Goal: Information Seeking & Learning: Learn about a topic

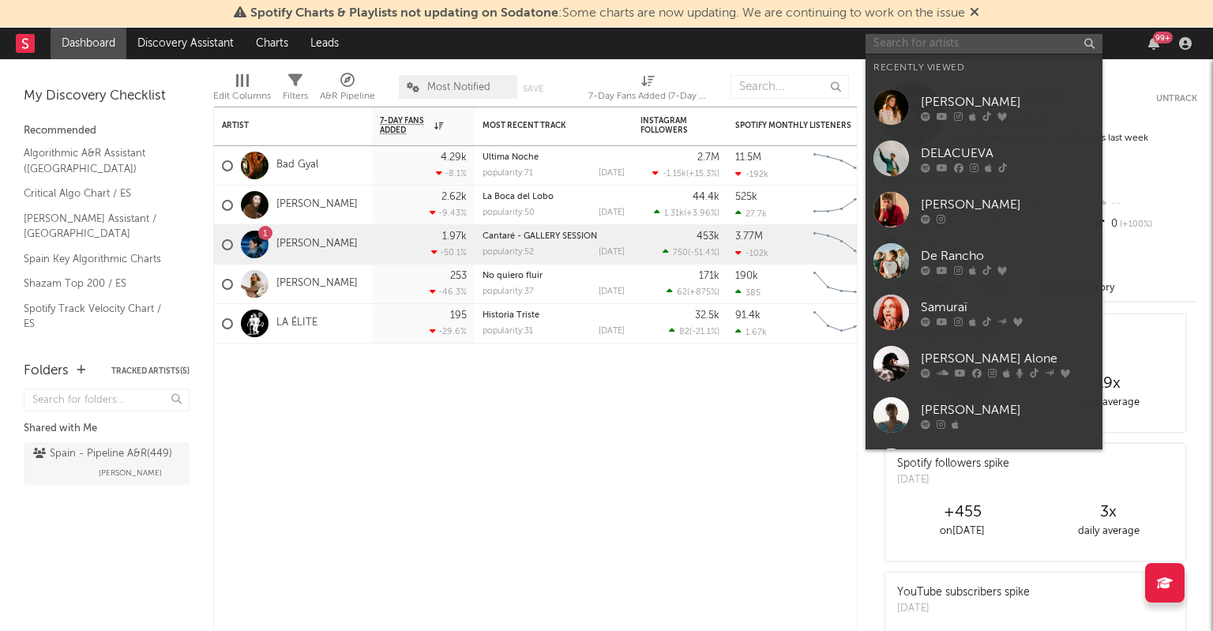
click at [980, 36] on input "text" at bounding box center [984, 44] width 237 height 20
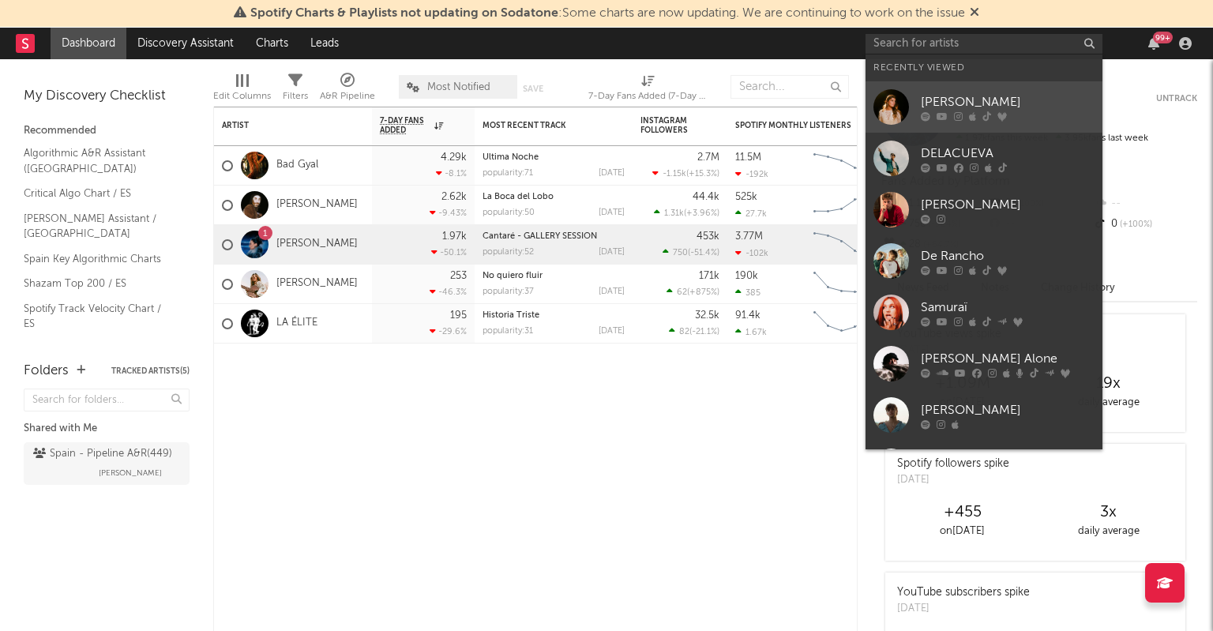
click at [942, 104] on div "[PERSON_NAME]" at bounding box center [1008, 101] width 174 height 19
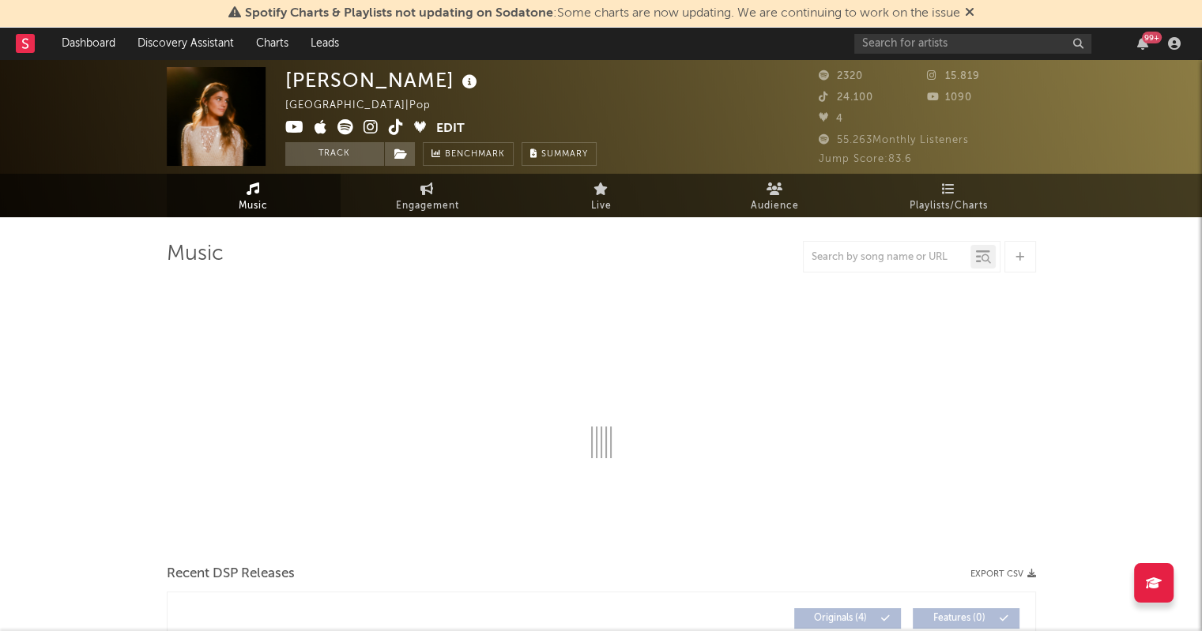
select select "6m"
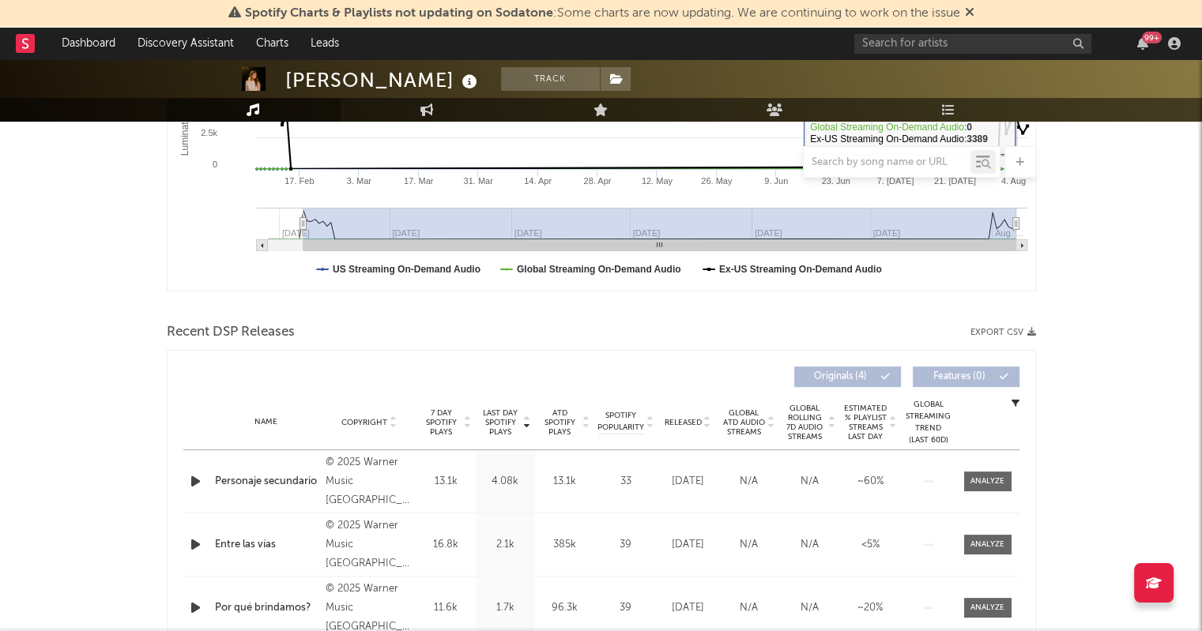
scroll to position [474, 0]
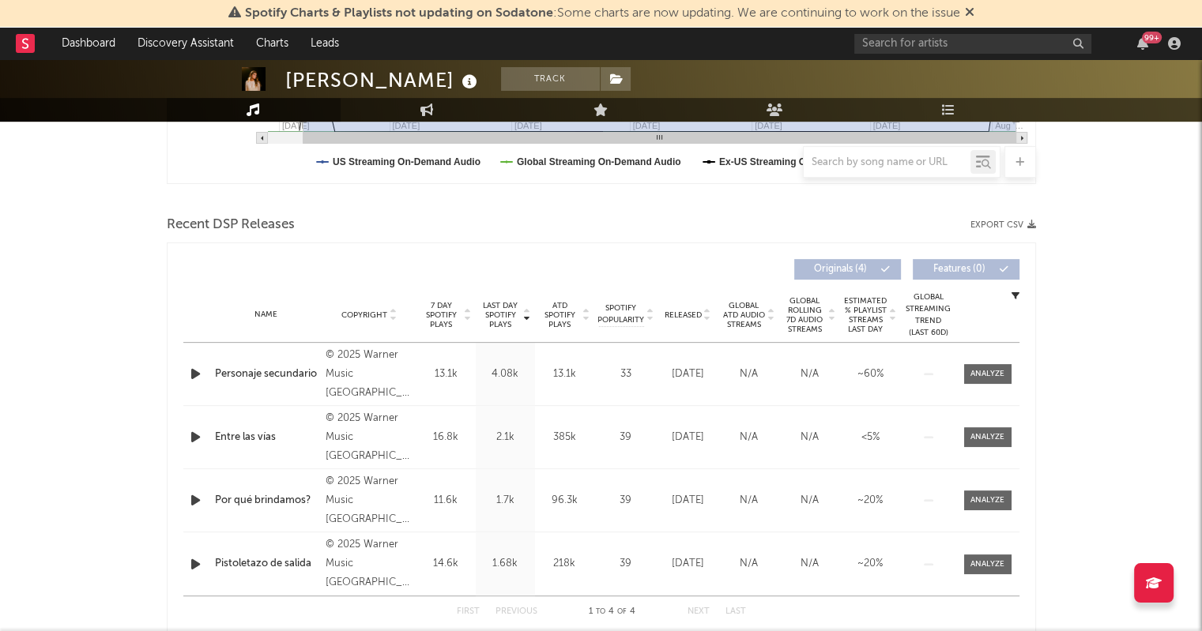
click at [322, 388] on div "Copyright © 2025 Warner Music [GEOGRAPHIC_DATA], S.L." at bounding box center [369, 374] width 94 height 57
click at [269, 385] on div "Name Personaje secundario Copyright © 2025 Warner Music [GEOGRAPHIC_DATA], S.L.…" at bounding box center [601, 374] width 836 height 62
click at [275, 375] on div "Personaje secundario" at bounding box center [266, 375] width 103 height 16
click at [981, 380] on span at bounding box center [987, 374] width 47 height 20
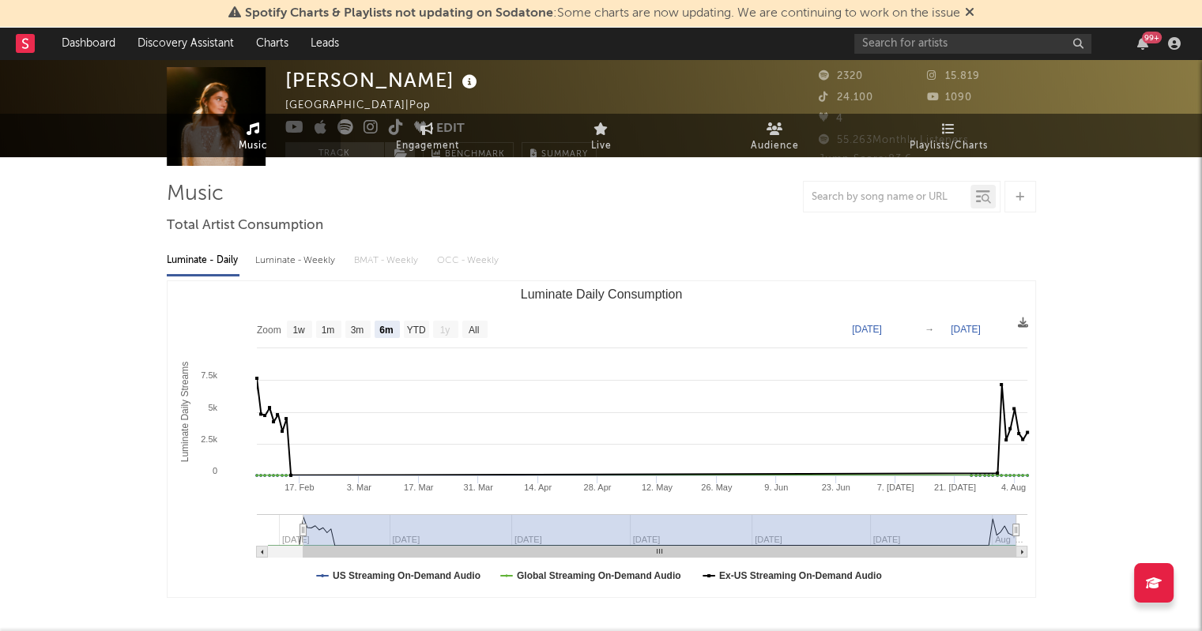
scroll to position [0, 0]
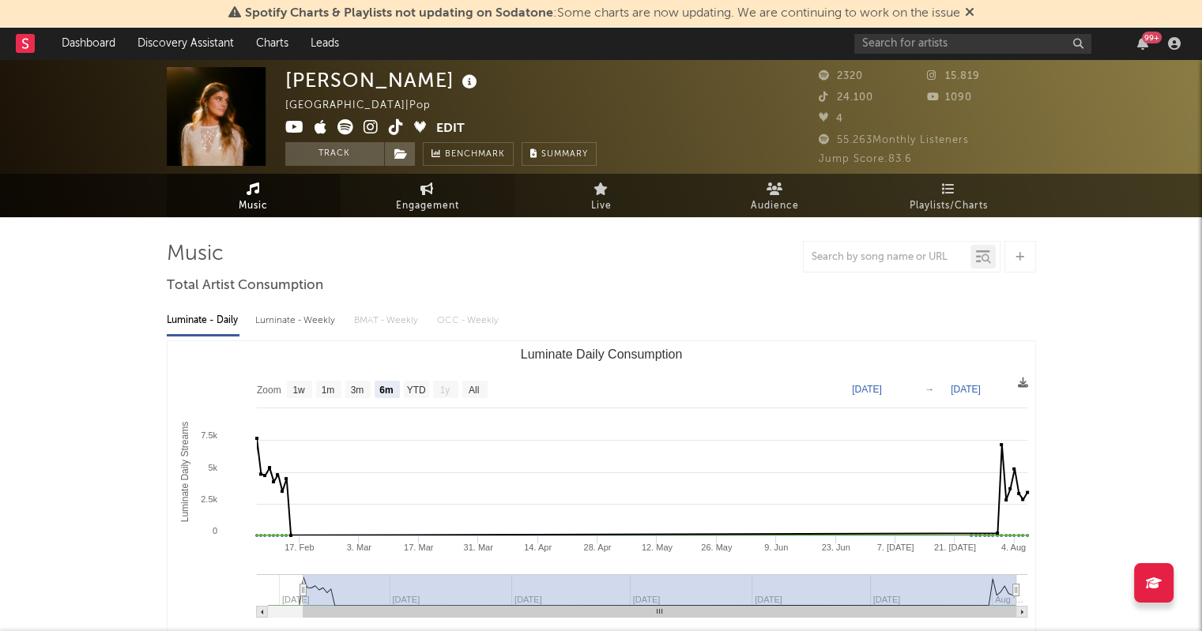
click at [426, 205] on span "Engagement" at bounding box center [427, 206] width 63 height 19
select select "1w"
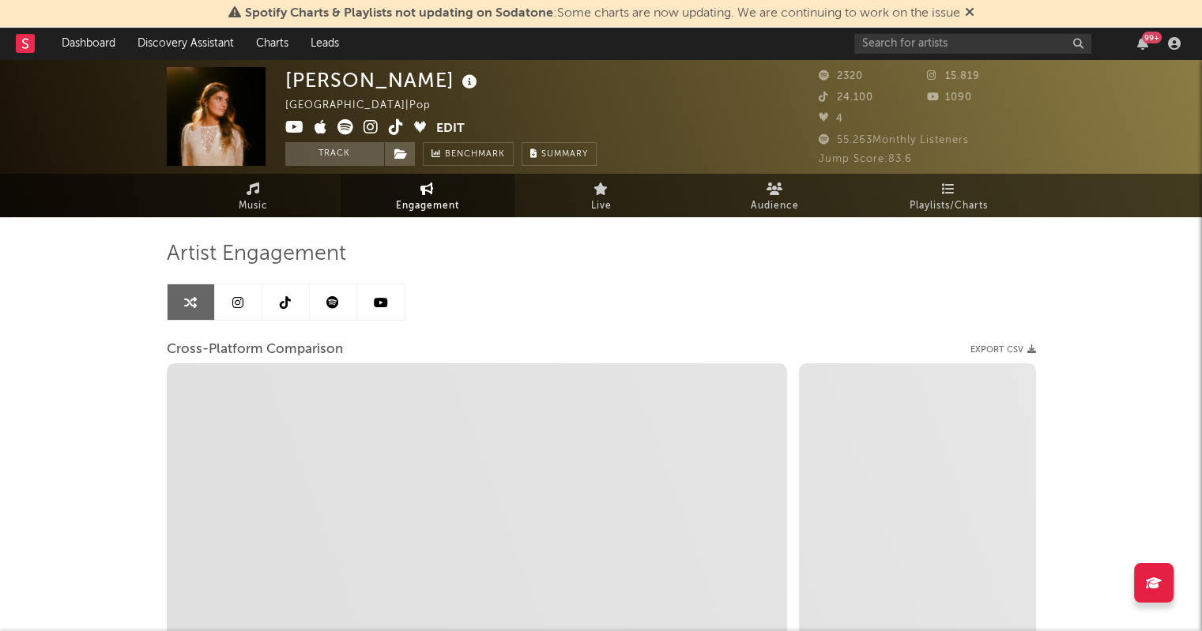
select select "1m"
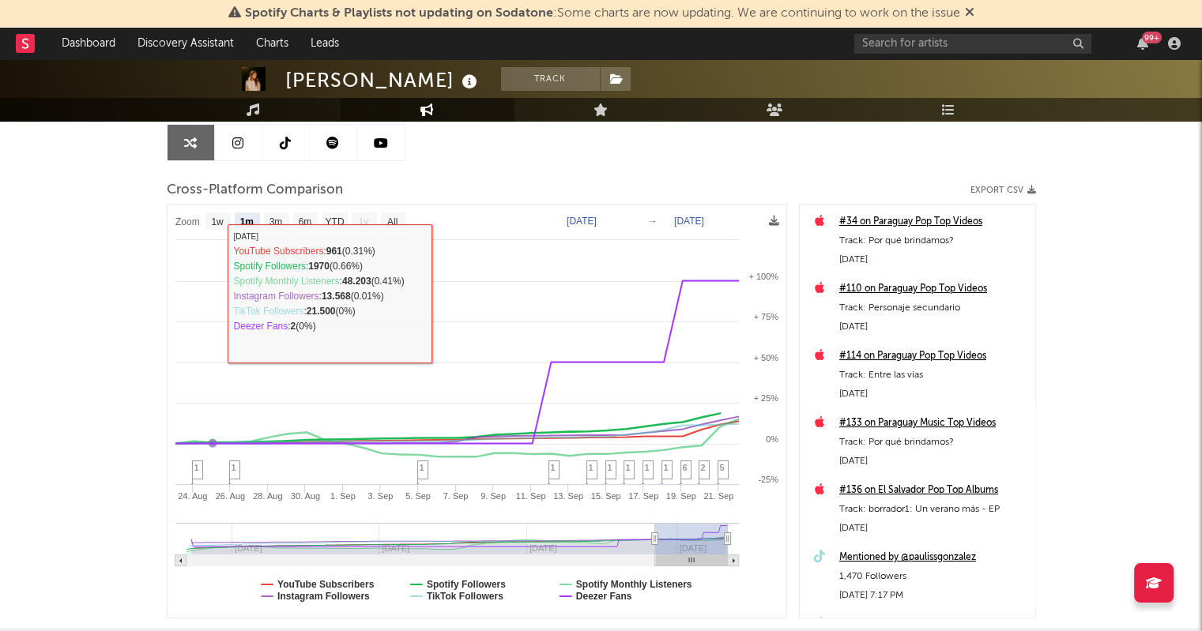
scroll to position [237, 0]
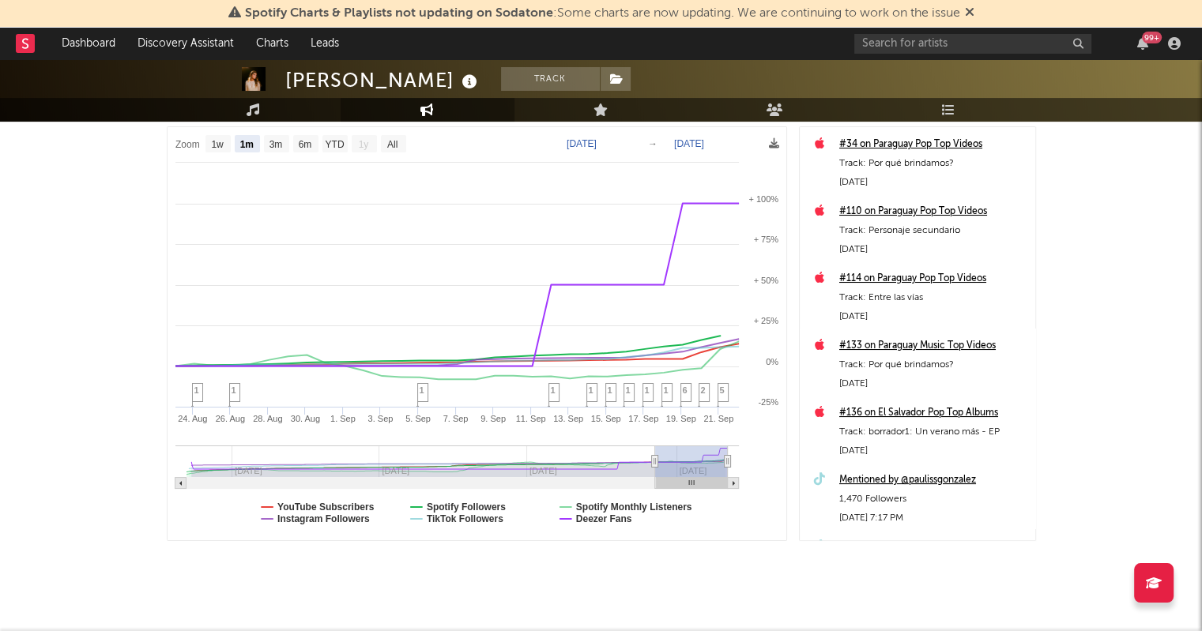
type input "[DATE]"
select select "3m"
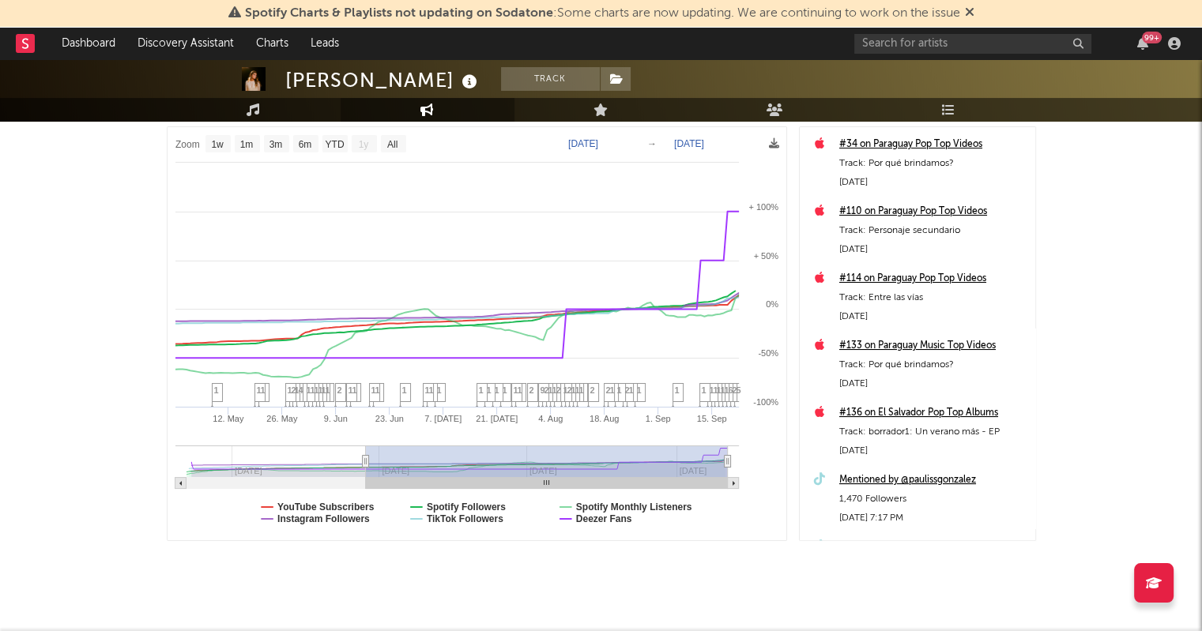
type input "[DATE]"
select select "6m"
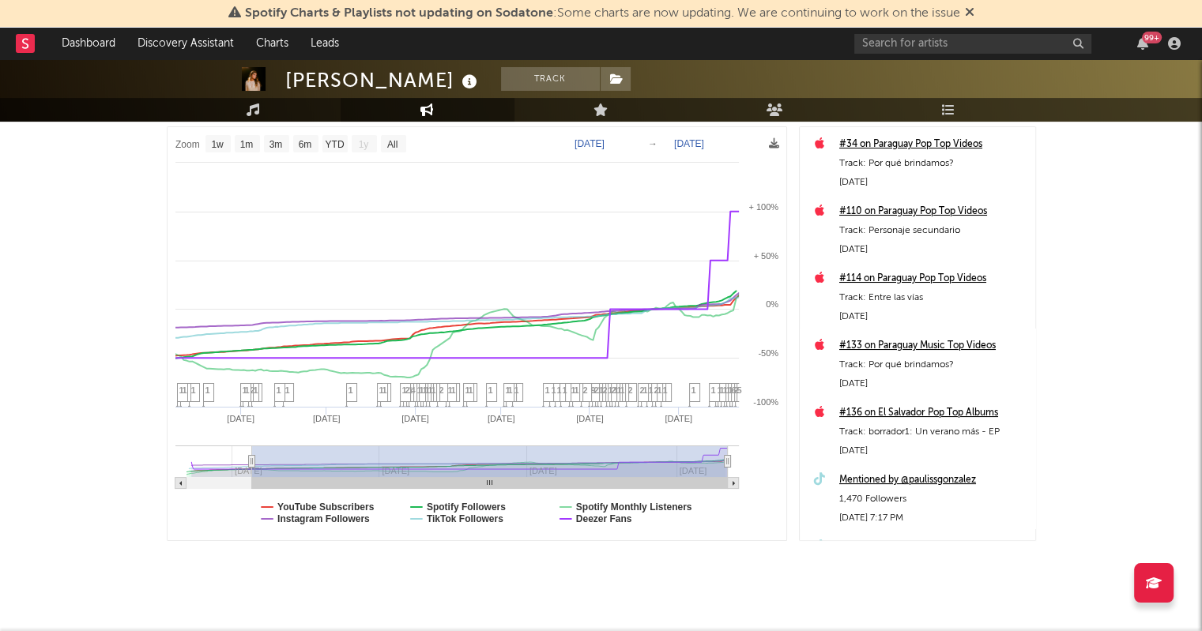
type input "[DATE]"
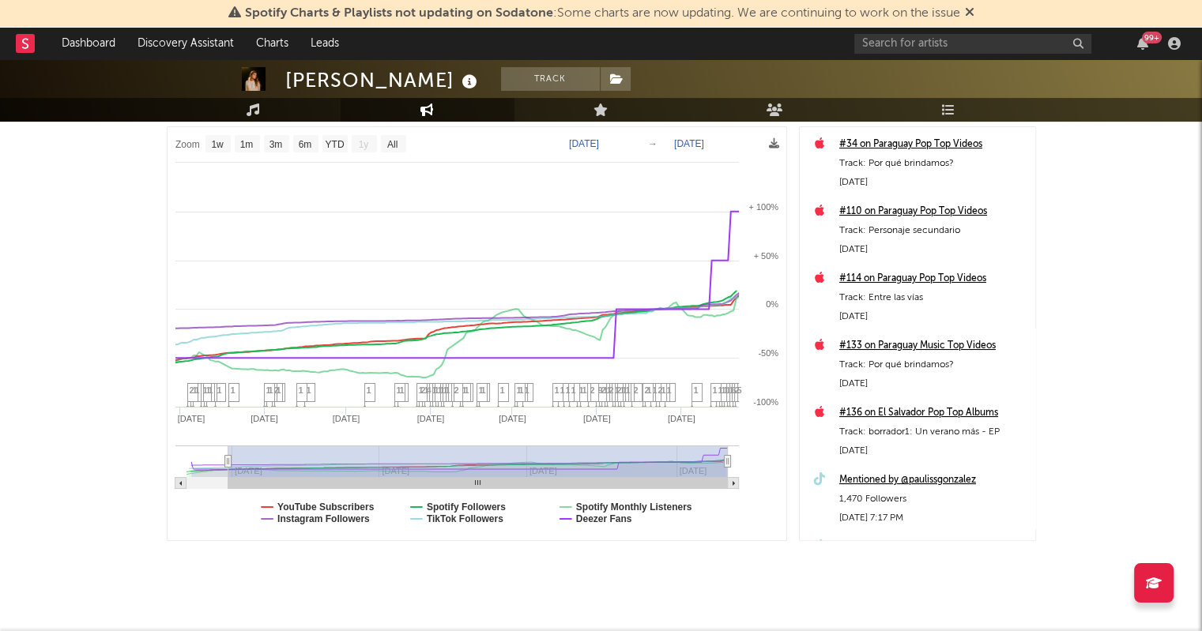
drag, startPoint x: 653, startPoint y: 460, endPoint x: 228, endPoint y: 454, distance: 425.8
click at [228, 456] on icon at bounding box center [227, 462] width 6 height 12
select select "1w"
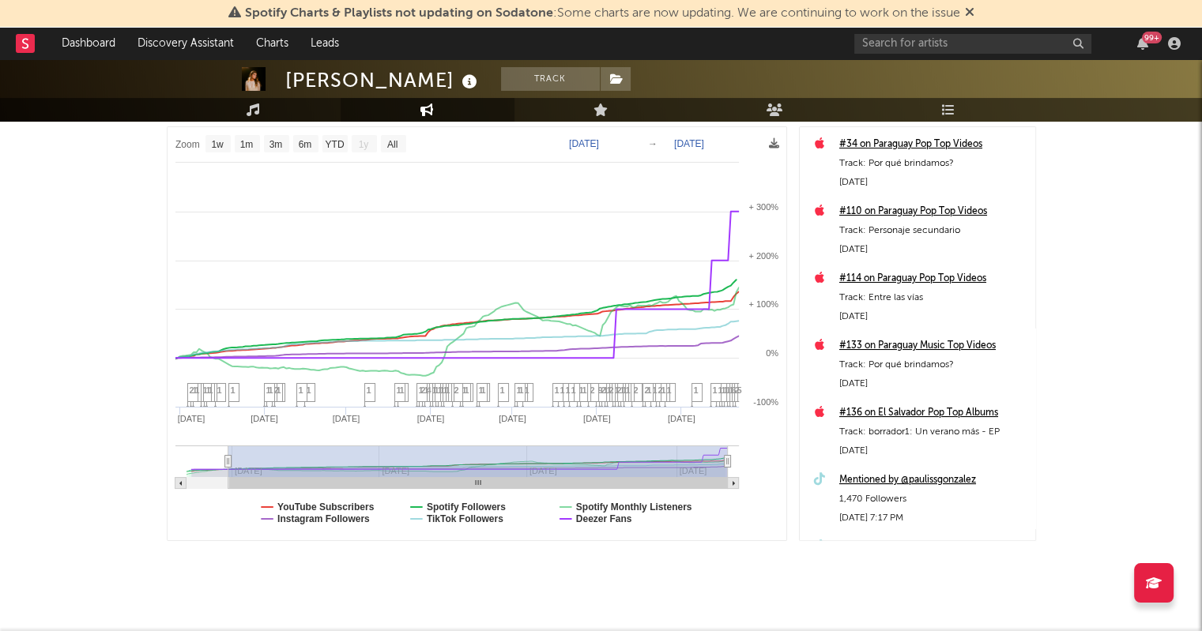
drag, startPoint x: 731, startPoint y: 483, endPoint x: 720, endPoint y: 483, distance: 11.1
click at [720, 483] on g at bounding box center [457, 483] width 564 height 11
type input "[DATE]"
select select "6m"
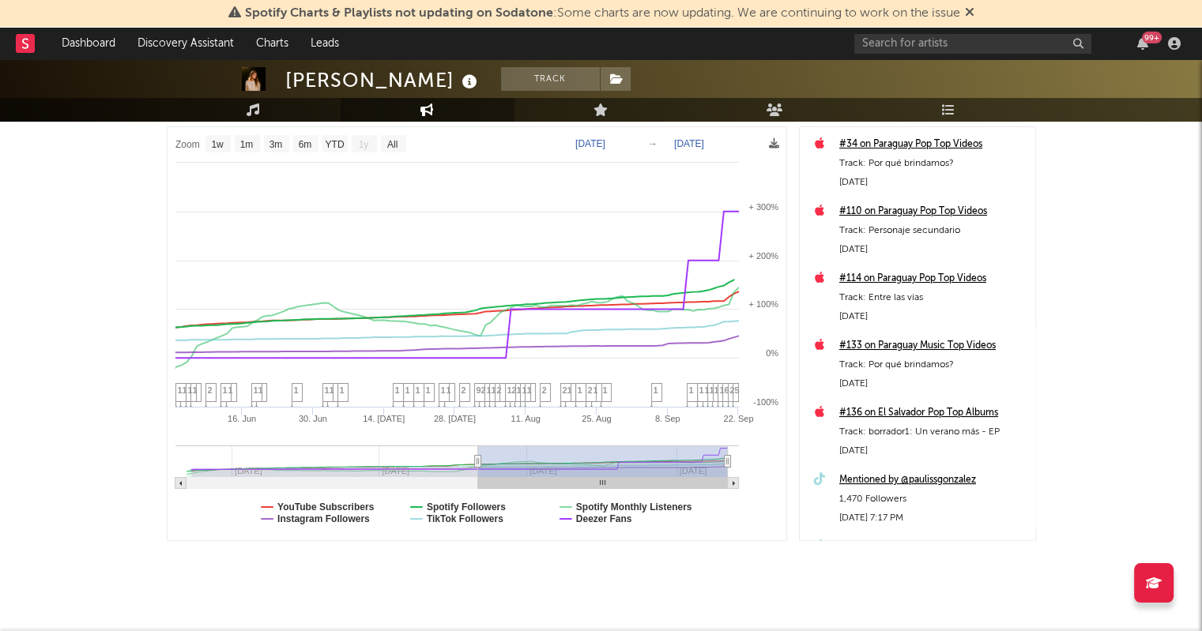
type input "[DATE]"
select select "3m"
type input "[DATE]"
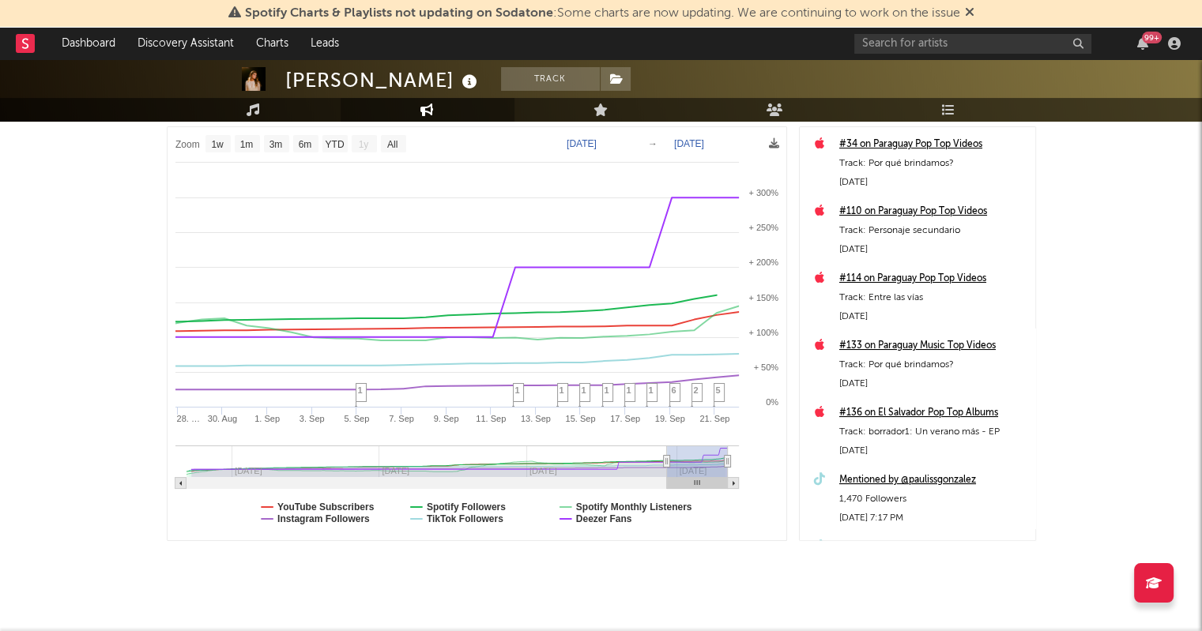
select select "1w"
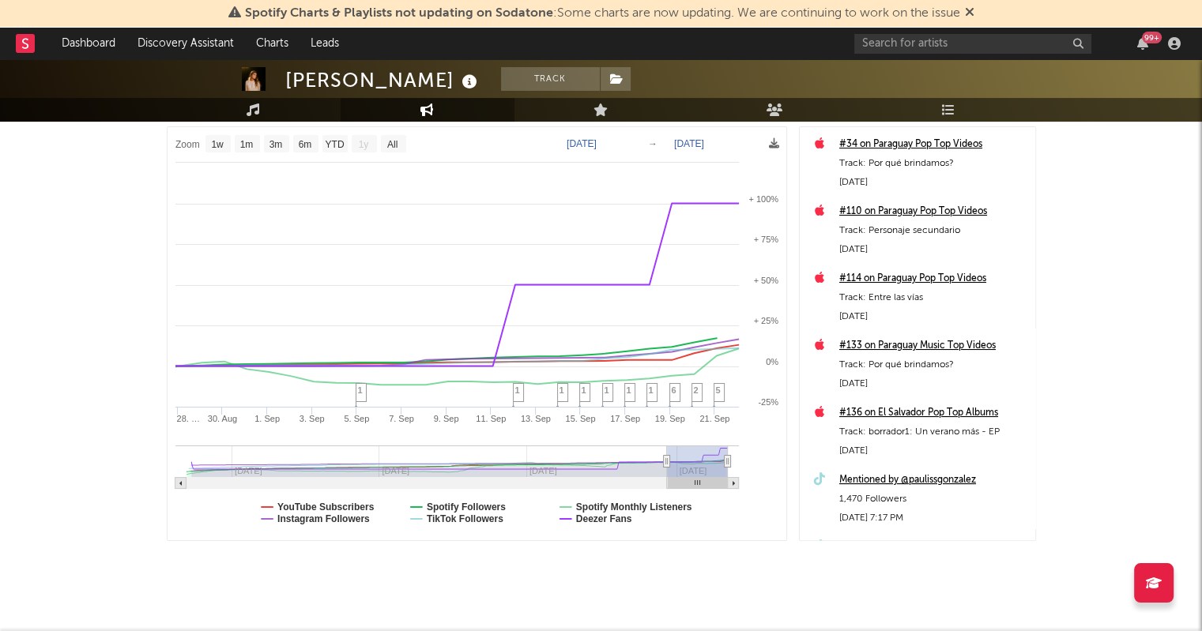
drag, startPoint x: 228, startPoint y: 458, endPoint x: 655, endPoint y: 453, distance: 427.4
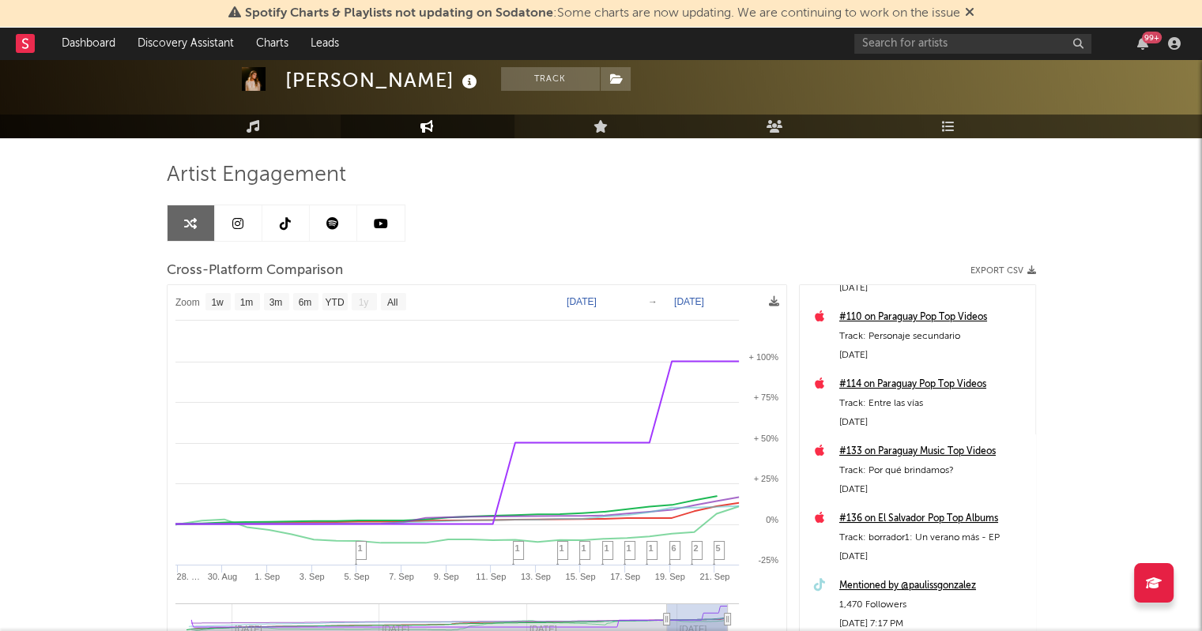
scroll to position [158, 0]
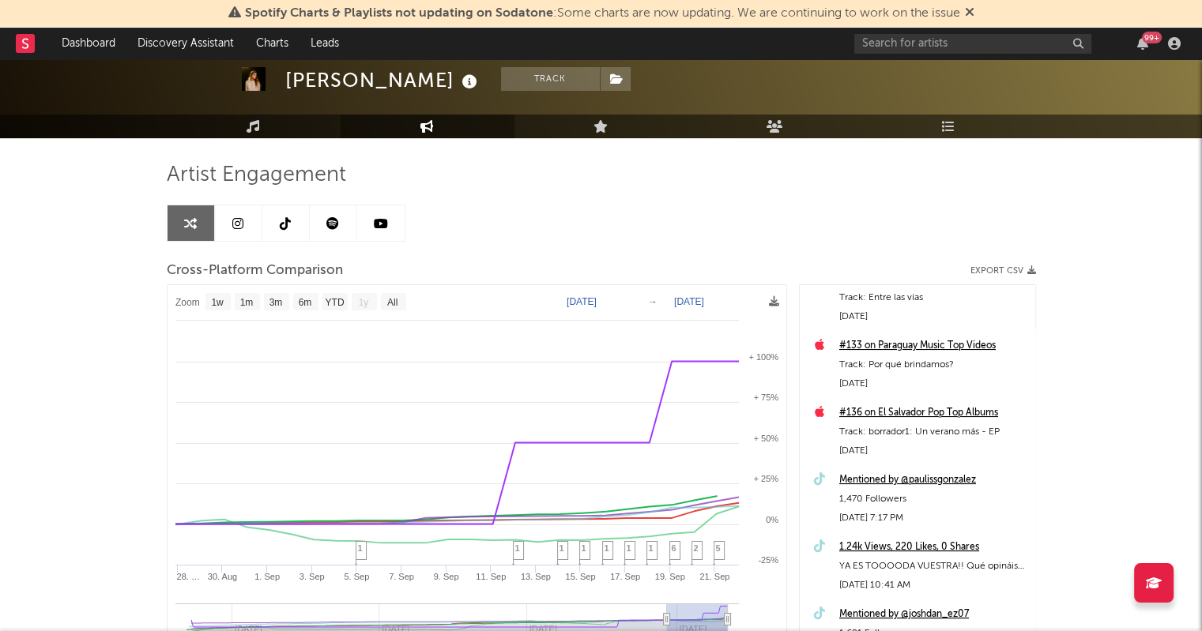
click at [964, 482] on div "Mentioned by @paulissgonzalez" at bounding box center [933, 480] width 188 height 19
click at [957, 547] on div "1.24k Views, 220 Likes, 0 Shares" at bounding box center [933, 547] width 188 height 19
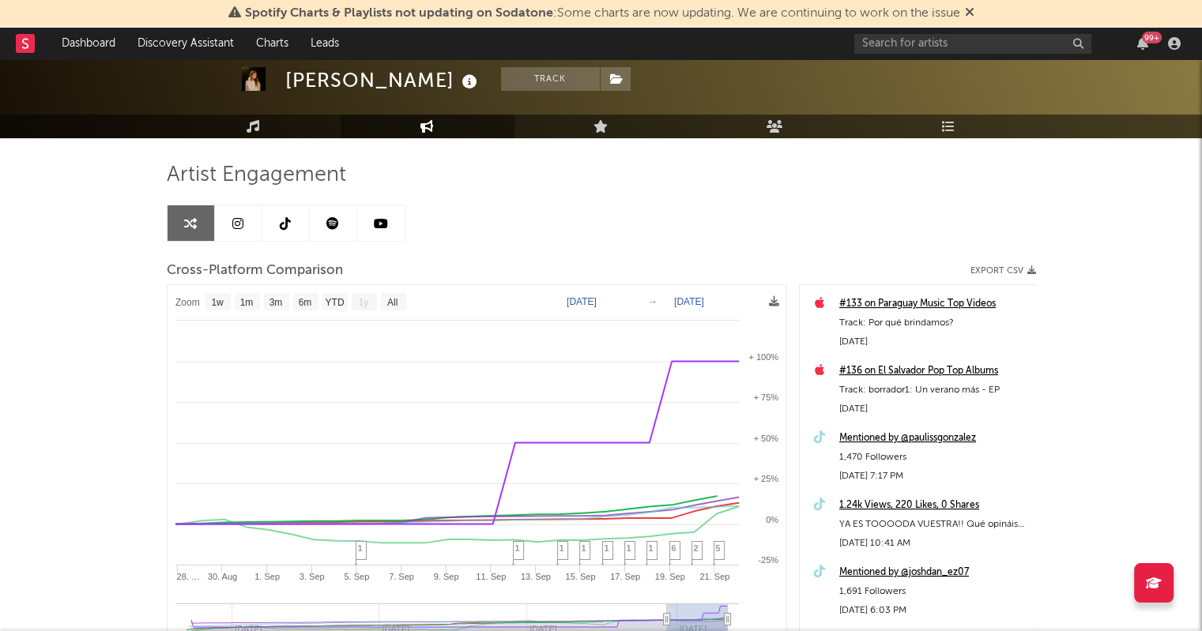
scroll to position [237, 0]
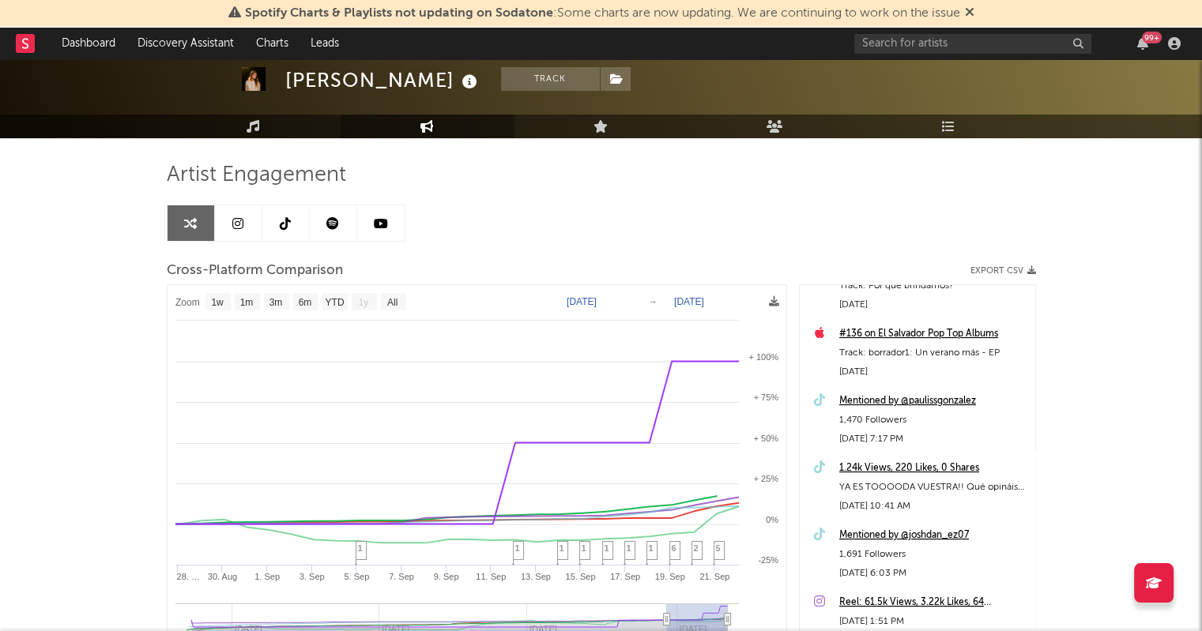
click at [952, 534] on div "Mentioned by @joshdan_ez07" at bounding box center [933, 535] width 188 height 19
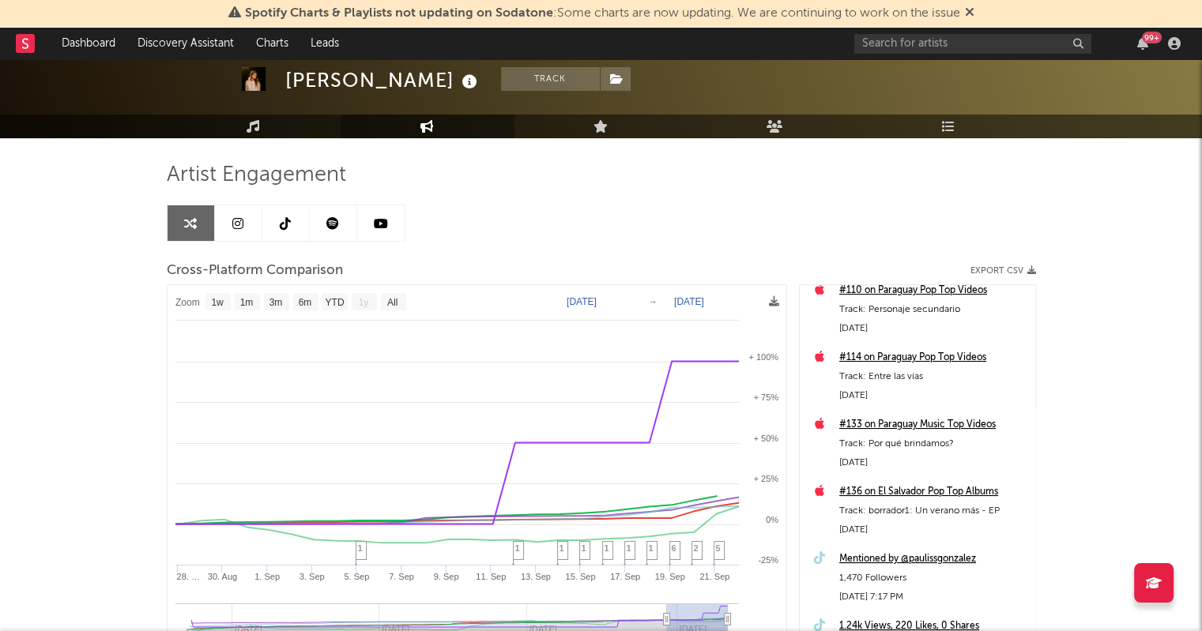
scroll to position [0, 0]
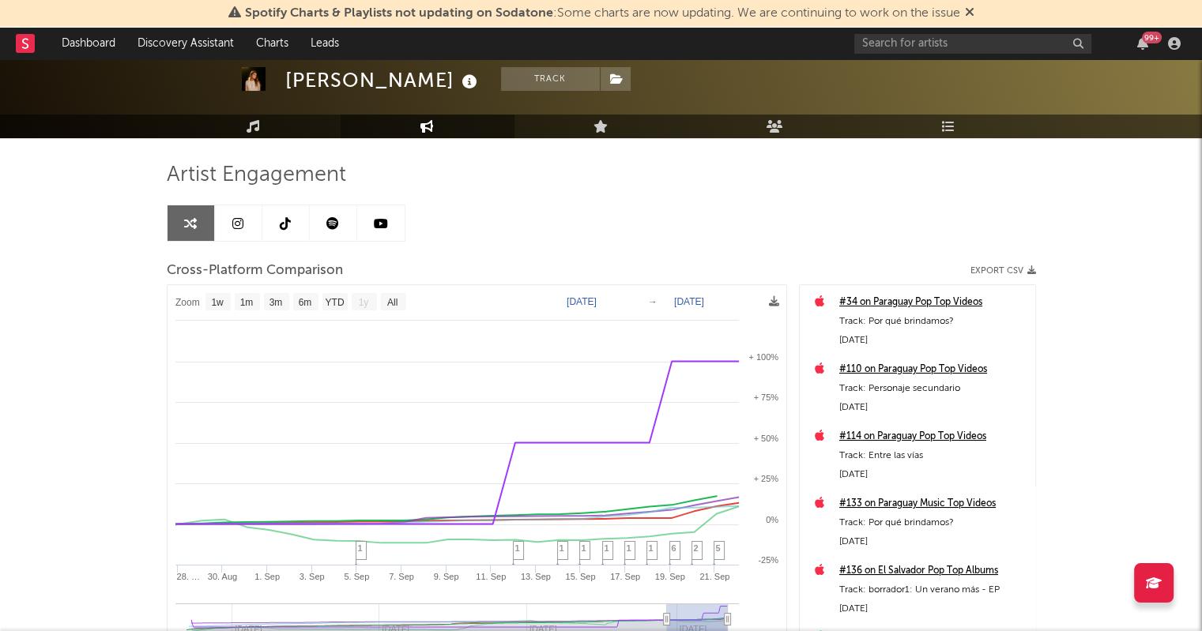
click at [894, 305] on div "#34 on Paraguay Pop Top Videos" at bounding box center [933, 302] width 188 height 19
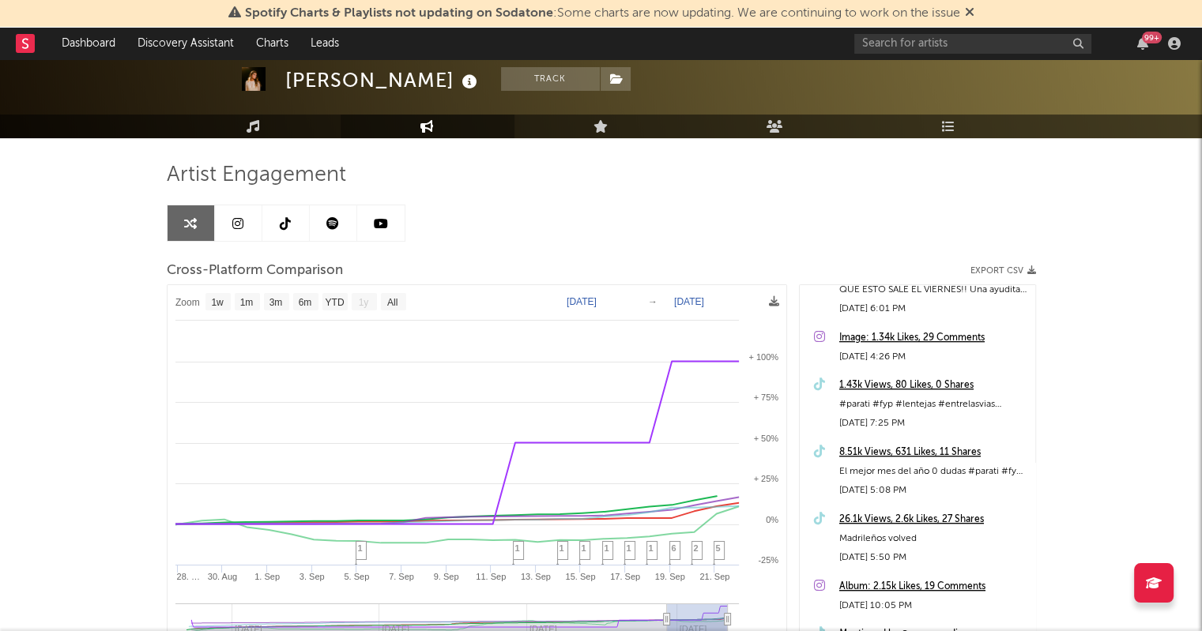
scroll to position [1501, 0]
